Goal: Find specific page/section: Find specific page/section

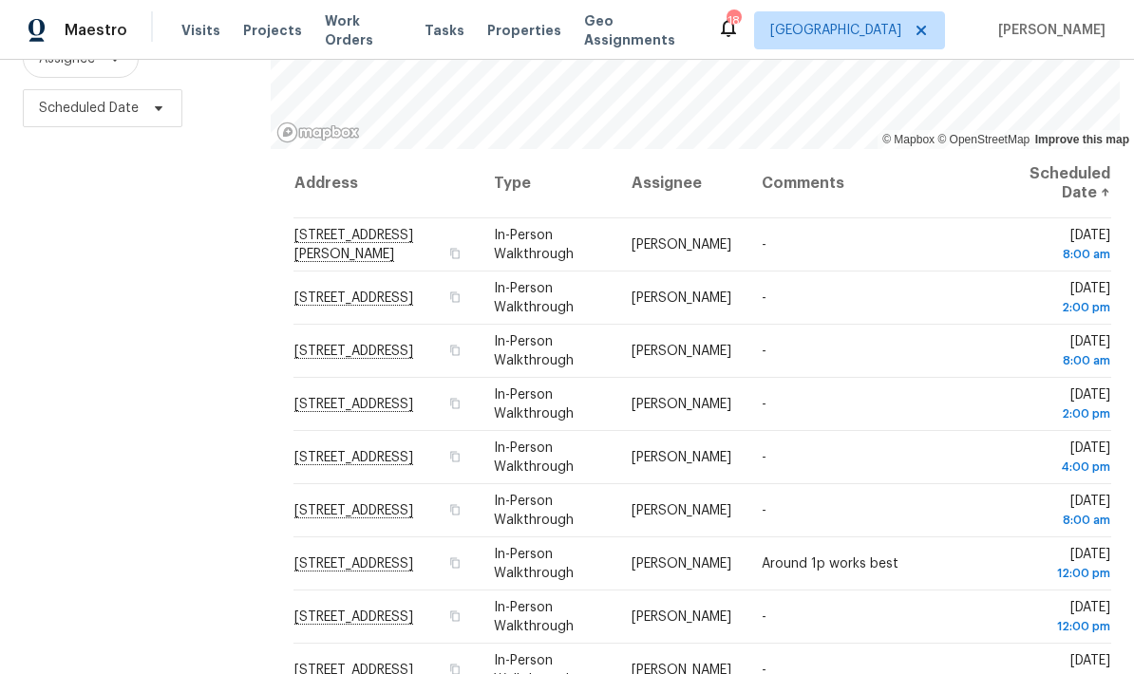
scroll to position [252, 0]
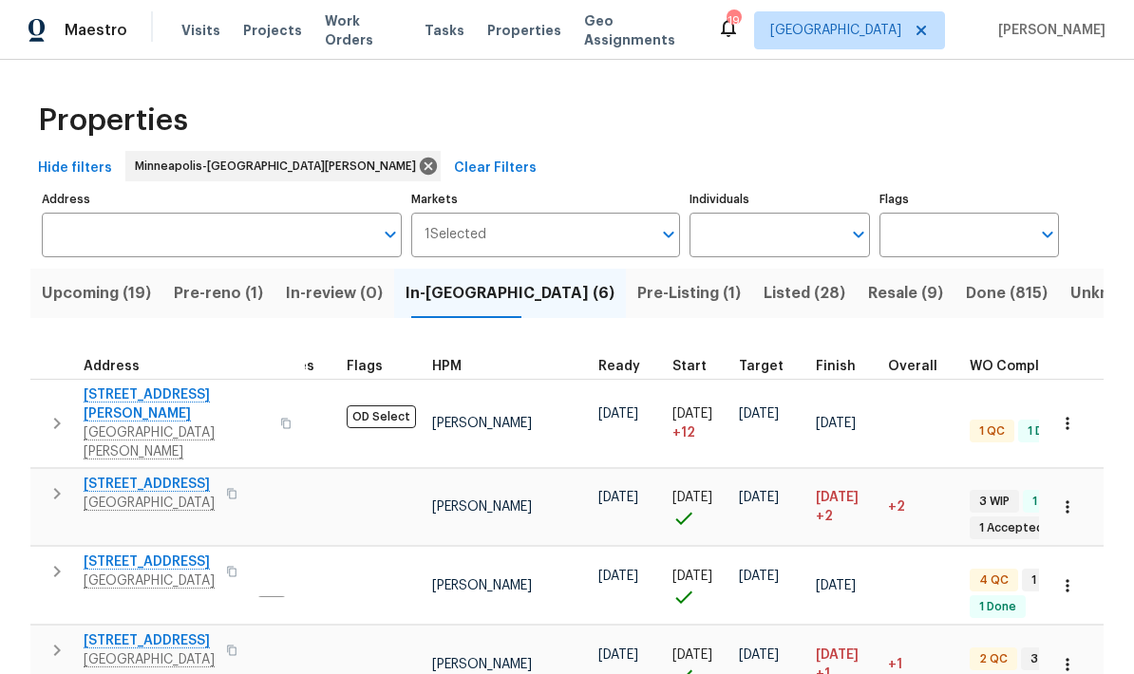
scroll to position [0, 57]
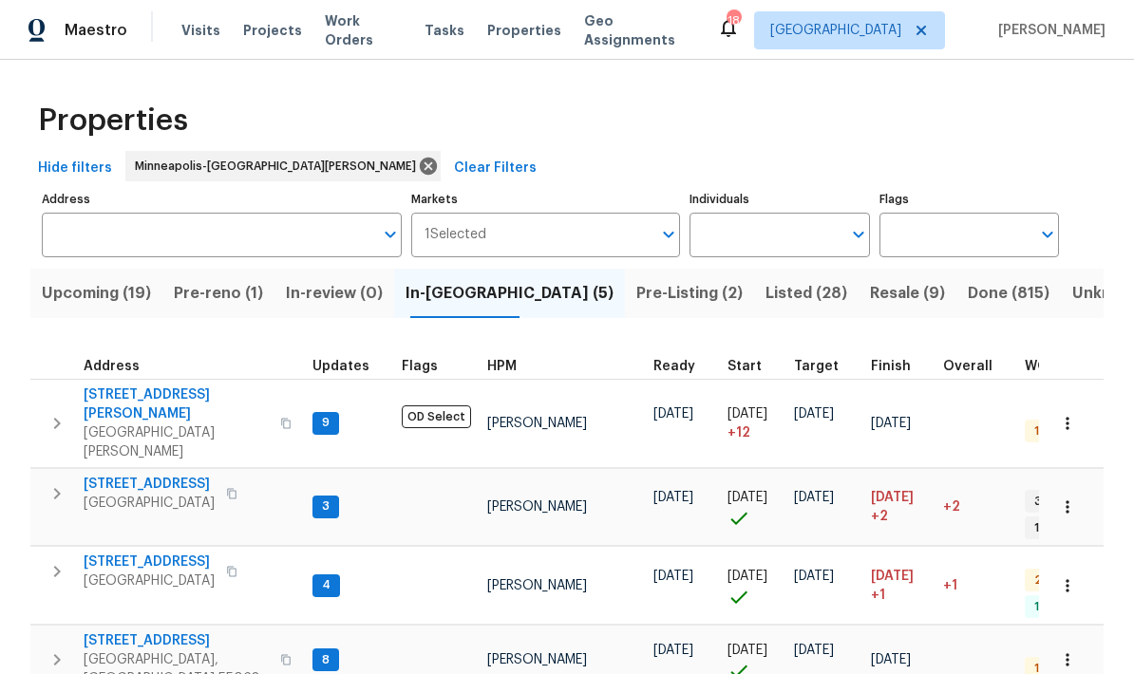
click at [209, 299] on span "Pre-reno (1)" at bounding box center [218, 293] width 89 height 27
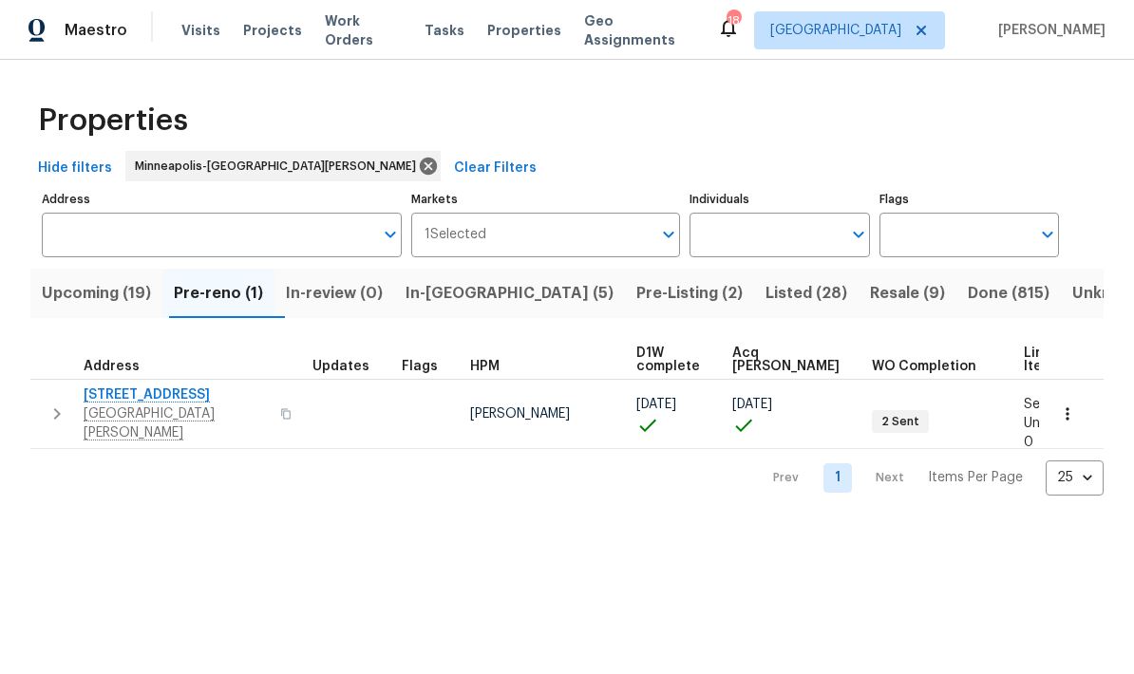
click at [636, 297] on span "Pre-Listing (2)" at bounding box center [689, 293] width 106 height 27
